Goal: Navigation & Orientation: Find specific page/section

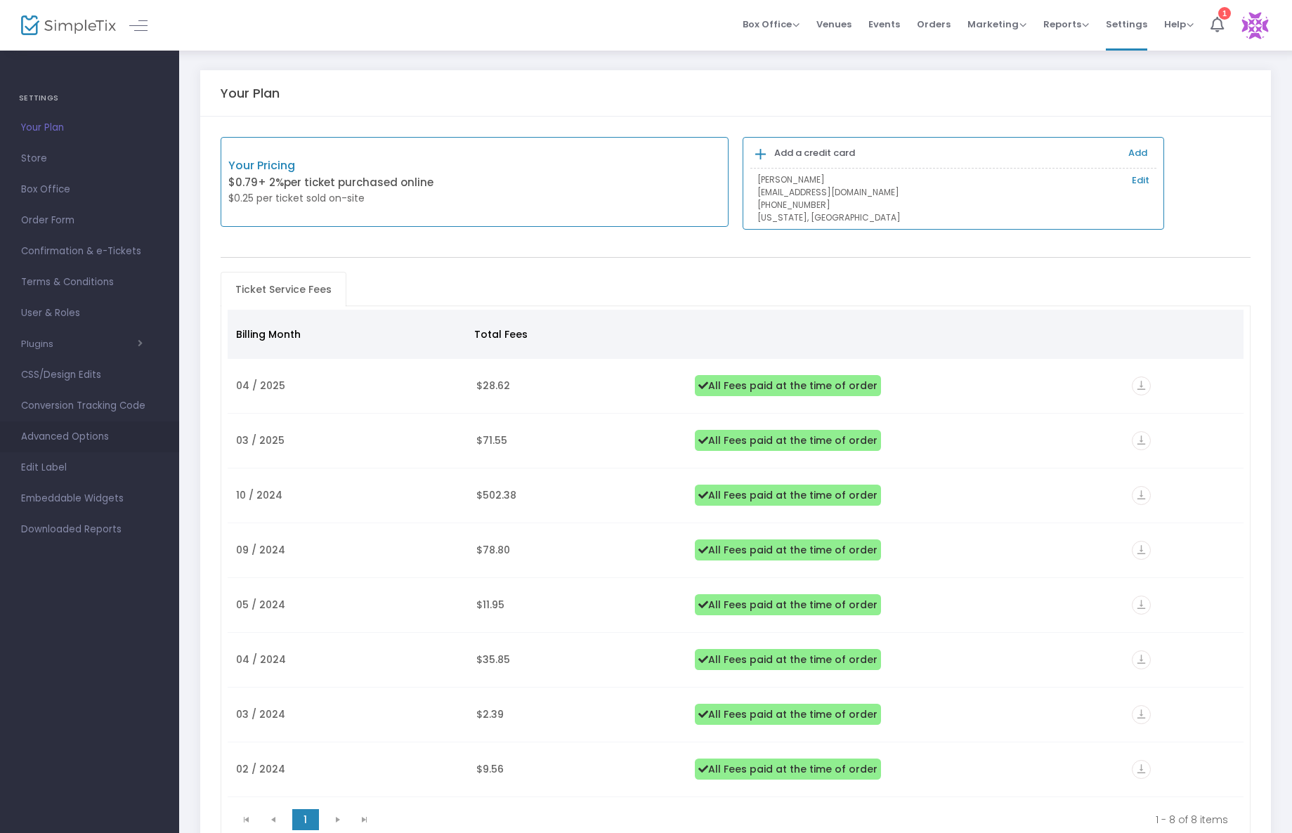
click at [89, 436] on span "Advanced Options" at bounding box center [89, 437] width 137 height 18
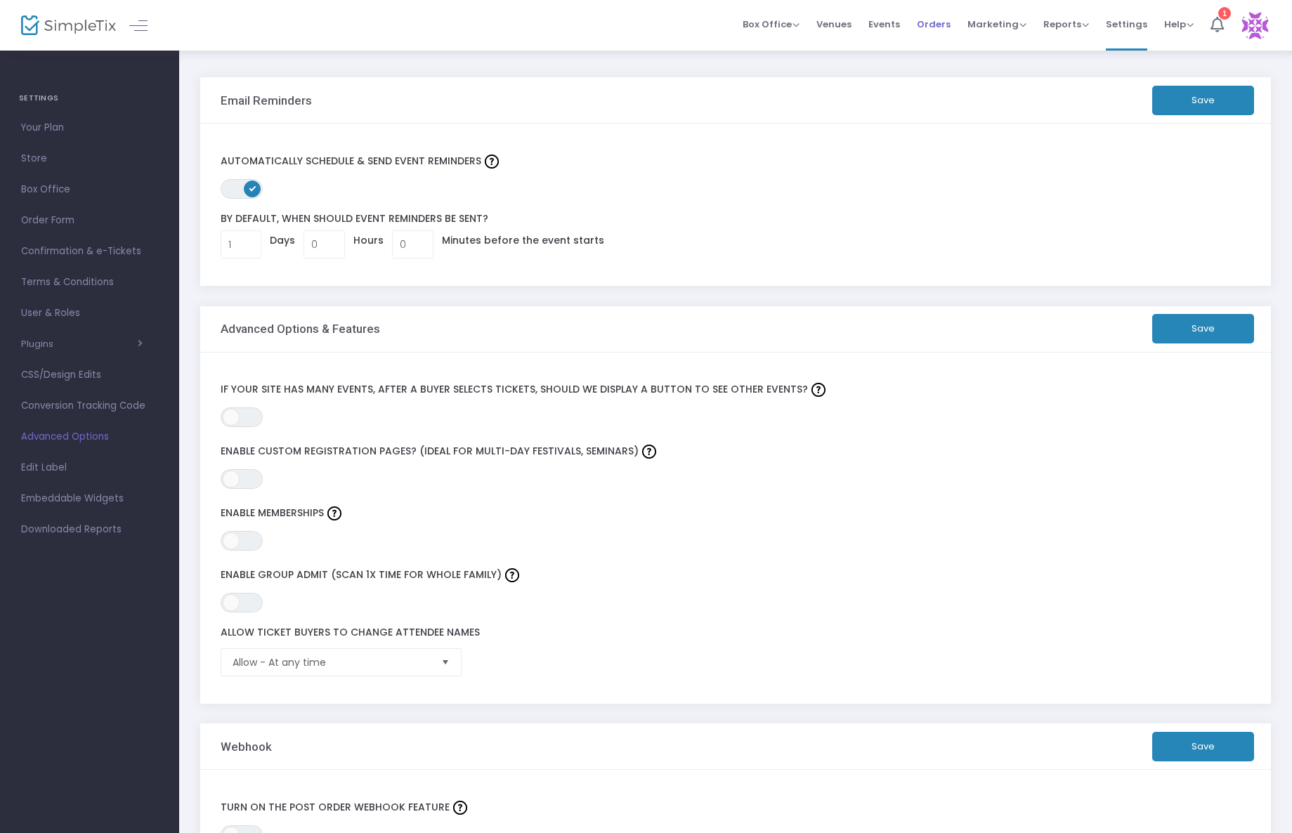
click at [951, 23] on span "Orders" at bounding box center [934, 24] width 34 height 36
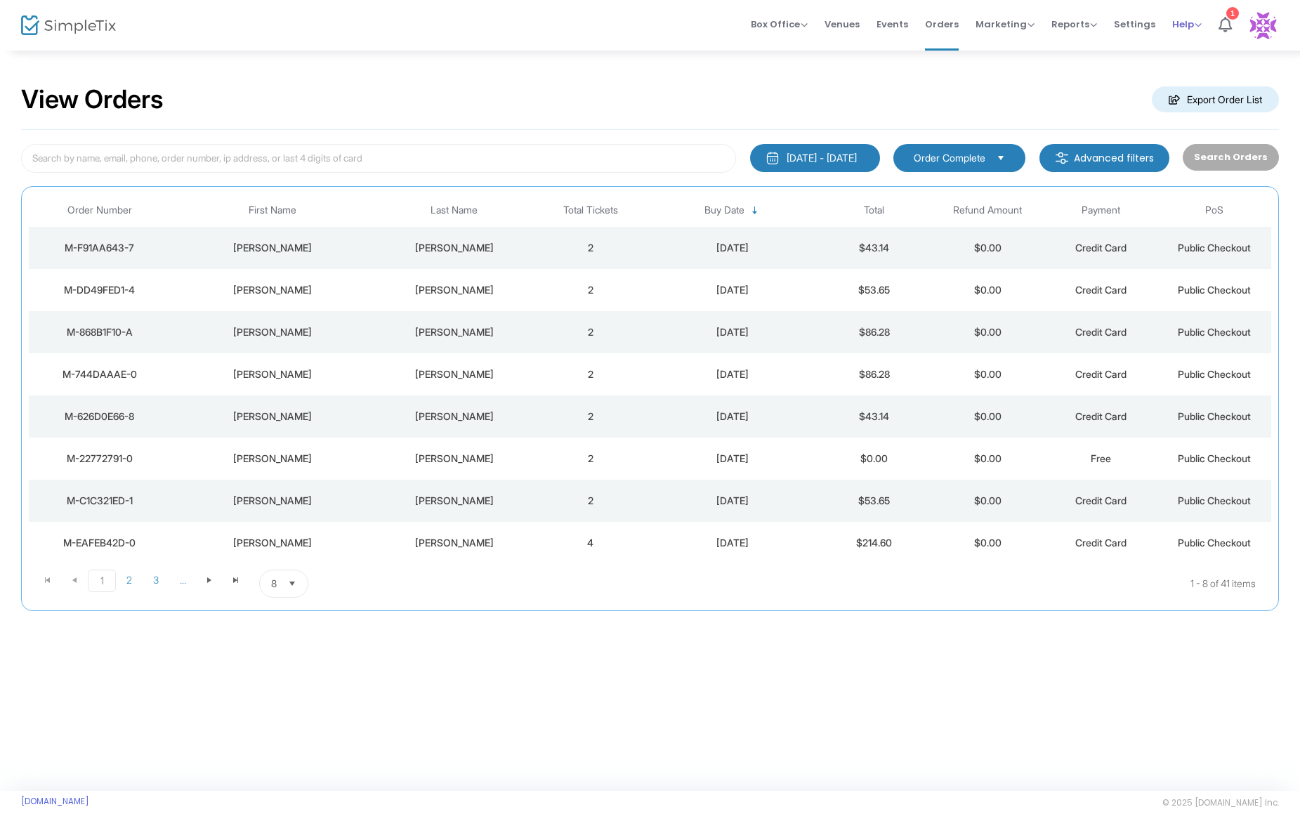
click at [1183, 22] on span "Help" at bounding box center [1188, 24] width 30 height 13
click at [1188, 41] on li "View Docs" at bounding box center [1224, 47] width 103 height 27
click at [51, 30] on img at bounding box center [68, 25] width 95 height 20
